Goal: Find specific page/section

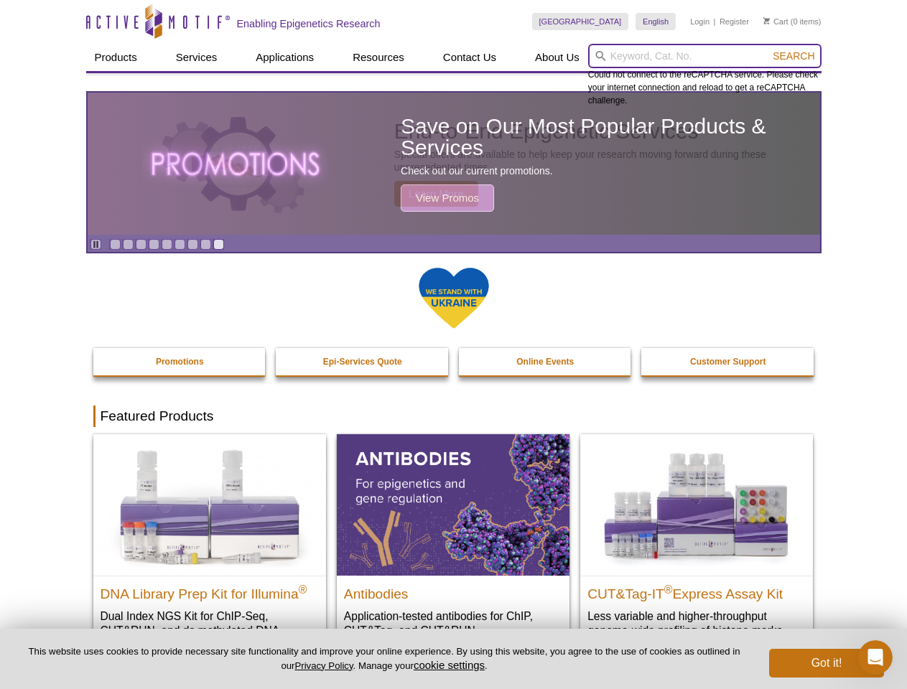
click at [704, 56] on input "search" at bounding box center [704, 56] width 233 height 24
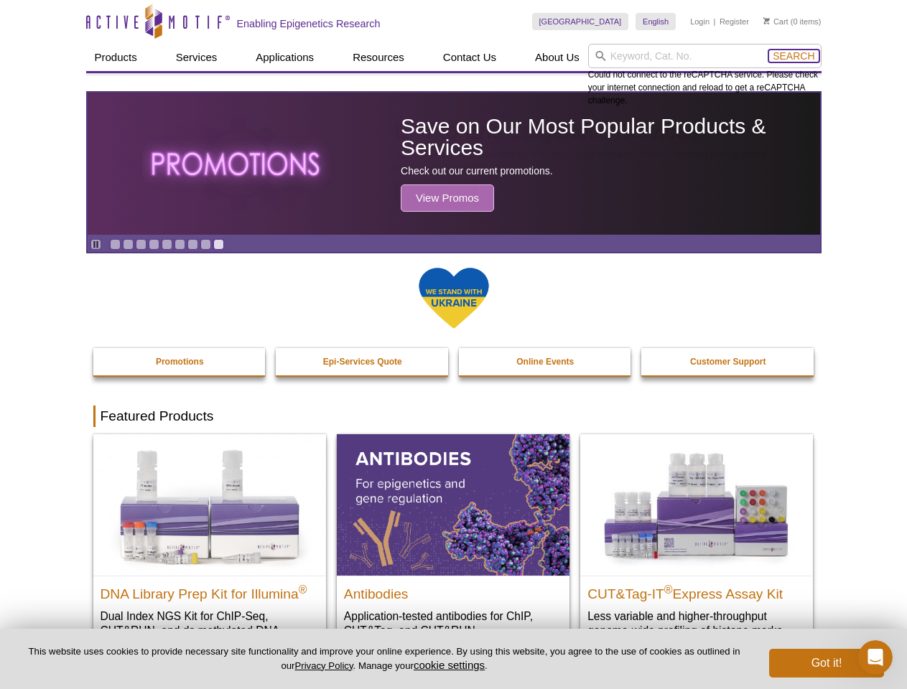
click at [793, 56] on span "Search" at bounding box center [793, 55] width 42 height 11
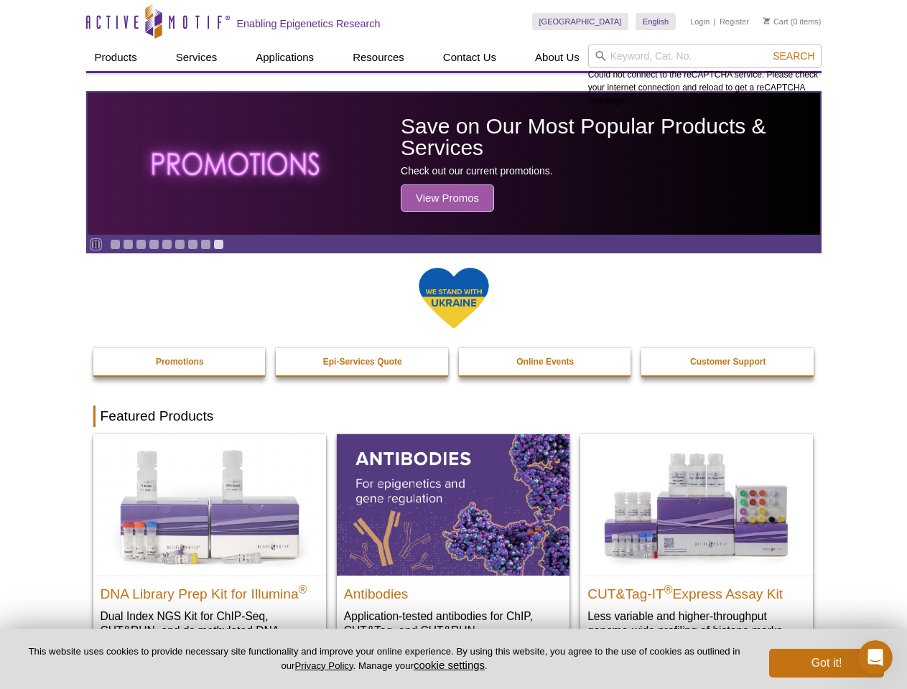
click at [95, 244] on icon "Pause" at bounding box center [95, 244] width 9 height 9
click at [115, 244] on link "Go to slide 1" at bounding box center [115, 244] width 11 height 11
click at [128, 244] on link "Go to slide 2" at bounding box center [128, 244] width 11 height 11
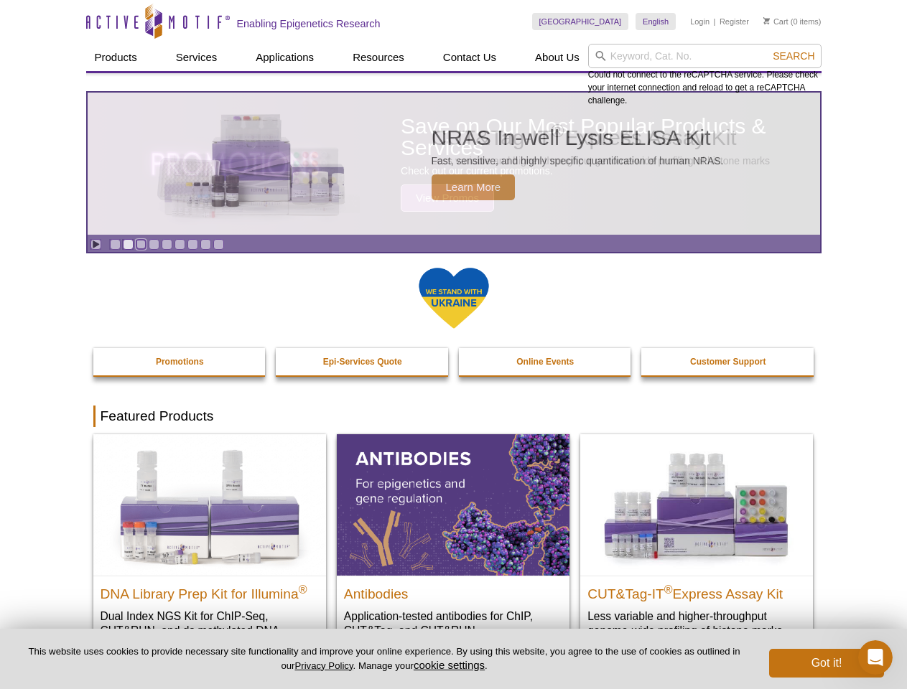
click at [141, 244] on link "Go to slide 3" at bounding box center [141, 244] width 11 height 11
click at [154, 244] on link "Go to slide 4" at bounding box center [154, 244] width 11 height 11
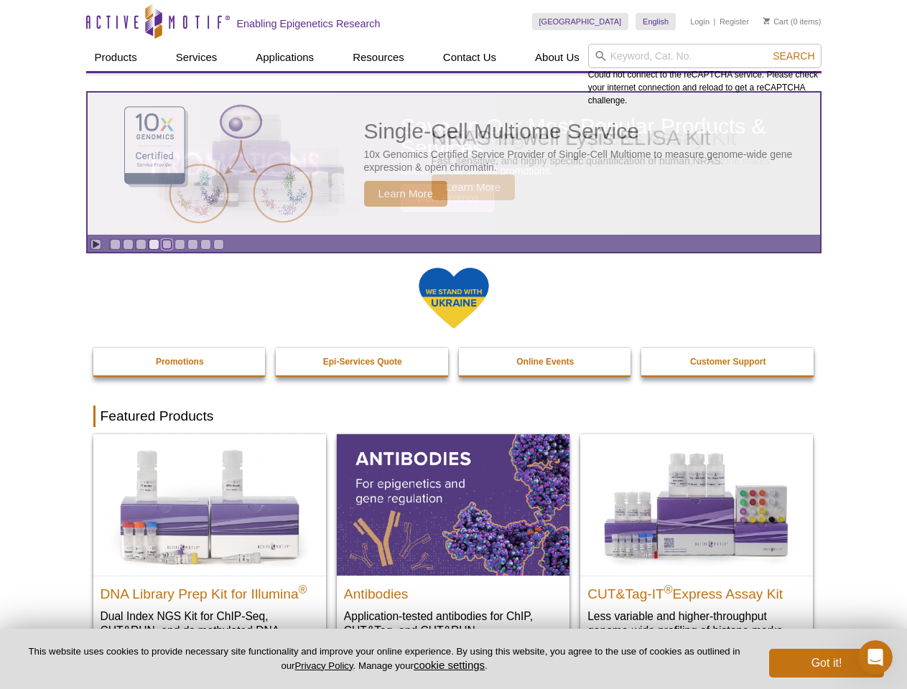
click at [167, 244] on link "Go to slide 5" at bounding box center [167, 244] width 11 height 11
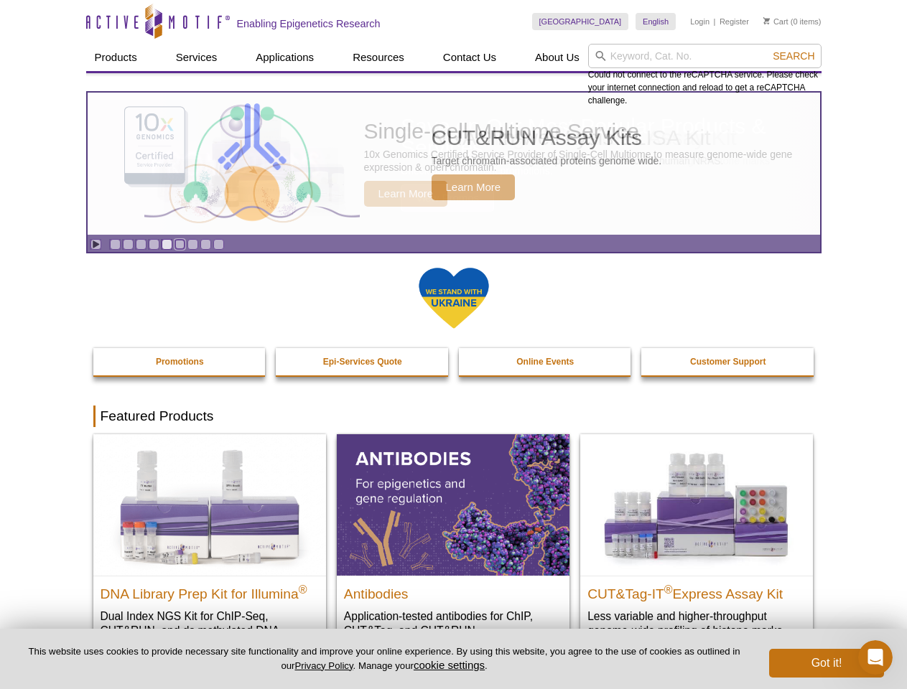
click at [179, 244] on link "Go to slide 6" at bounding box center [179, 244] width 11 height 11
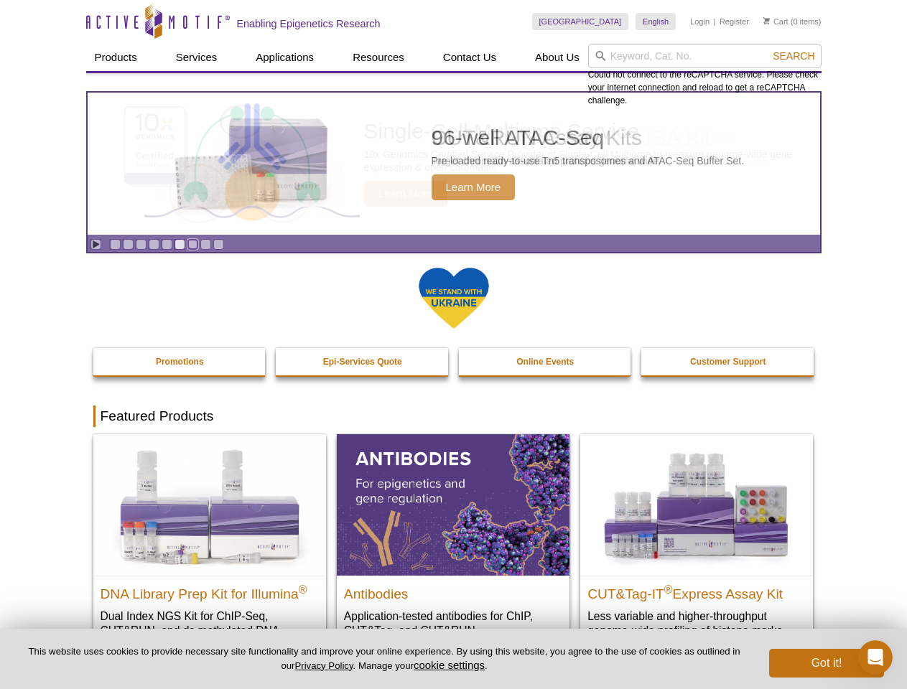
click at [192, 244] on link "Go to slide 7" at bounding box center [192, 244] width 11 height 11
